Goal: Book appointment/travel/reservation

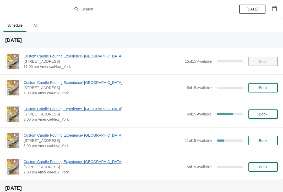
click at [26, 109] on span "Custom Candle Pouring Experience- [GEOGRAPHIC_DATA]" at bounding box center [104, 108] width 160 height 5
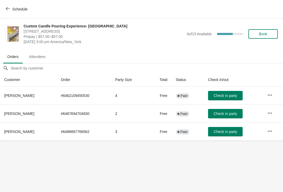
click at [8, 12] on button "Schedule" at bounding box center [17, 8] width 29 height 9
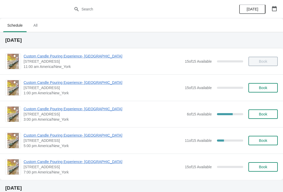
click at [266, 92] on button "Book" at bounding box center [262, 87] width 29 height 9
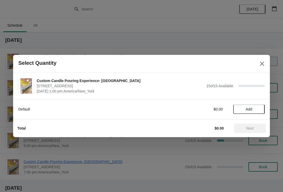
click at [255, 107] on span "Add" at bounding box center [249, 109] width 22 height 4
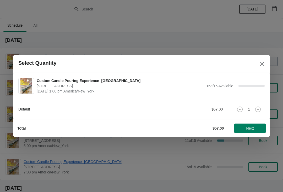
click at [259, 109] on icon at bounding box center [257, 109] width 5 height 5
click at [247, 131] on button "Next" at bounding box center [249, 128] width 31 height 9
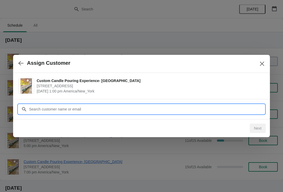
click at [31, 107] on input "Customer" at bounding box center [146, 109] width 235 height 9
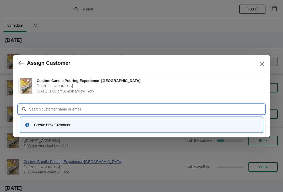
click at [25, 132] on div "Create New Customer" at bounding box center [141, 124] width 242 height 15
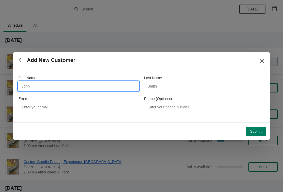
click at [67, 89] on input "First Name" at bounding box center [78, 86] width 120 height 9
type input "[PERSON_NAME]"
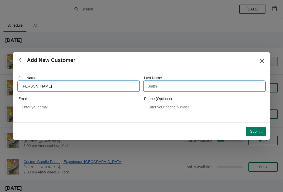
click at [171, 88] on input "Last Name" at bounding box center [204, 86] width 120 height 9
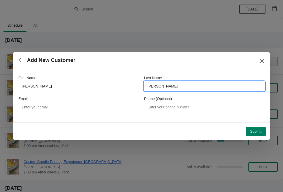
type input "[PERSON_NAME]"
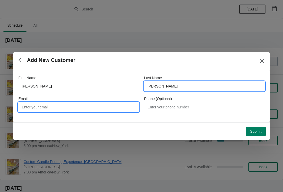
click at [70, 107] on input "Email" at bounding box center [78, 107] width 120 height 9
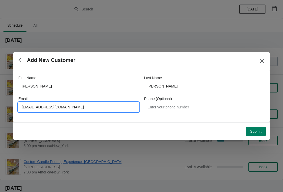
type input "[EMAIL_ADDRESS][DOMAIN_NAME]"
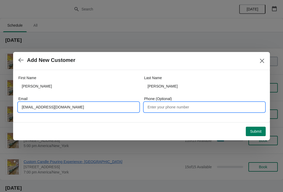
click at [170, 109] on input "Phone (Optional)" at bounding box center [204, 107] width 120 height 9
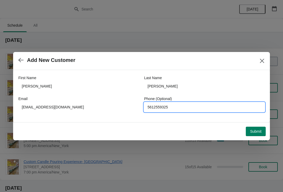
type input "5612559325"
click at [257, 130] on span "Submit" at bounding box center [256, 132] width 12 height 4
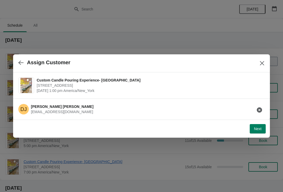
click at [254, 130] on span "Next" at bounding box center [258, 129] width 8 height 4
select select "Friend"
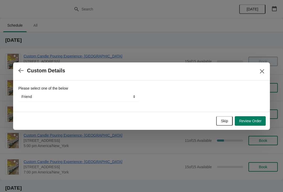
click at [227, 122] on span "Skip" at bounding box center [224, 121] width 7 height 4
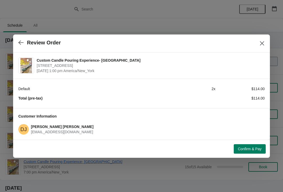
click at [253, 150] on span "Confirm & Pay" at bounding box center [250, 149] width 24 height 4
